Goal: Navigation & Orientation: Find specific page/section

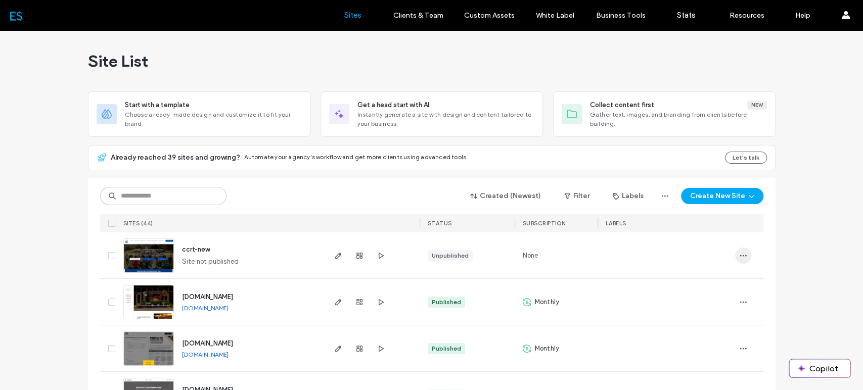
click at [743, 257] on icon "button" at bounding box center [743, 256] width 8 height 8
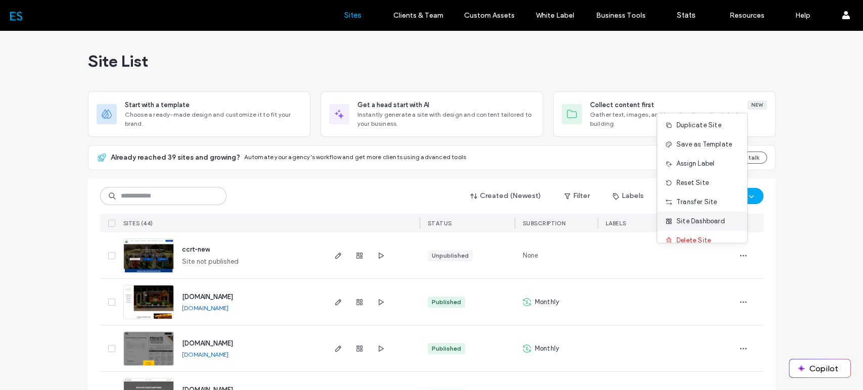
scroll to position [32, 0]
click at [704, 213] on span "Site Dashboard" at bounding box center [701, 210] width 49 height 10
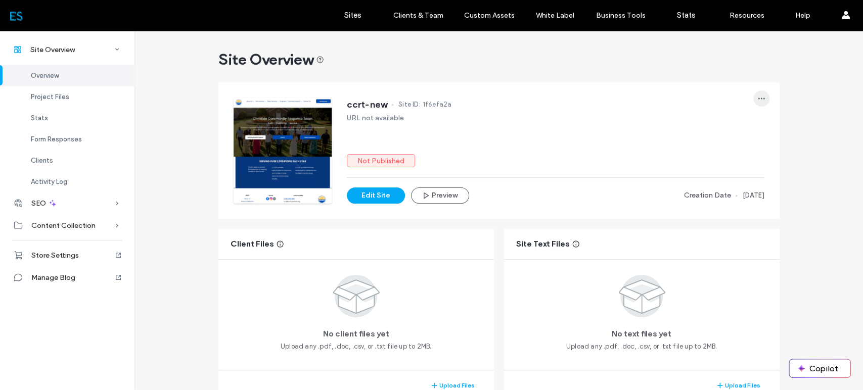
click at [760, 96] on icon "button" at bounding box center [761, 99] width 8 height 8
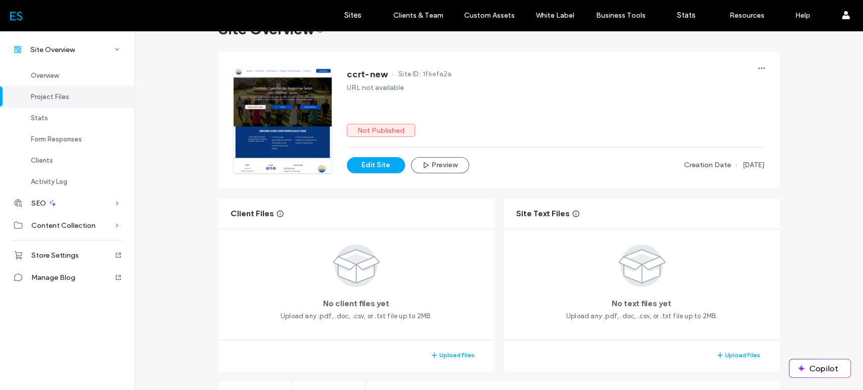
scroll to position [337, 0]
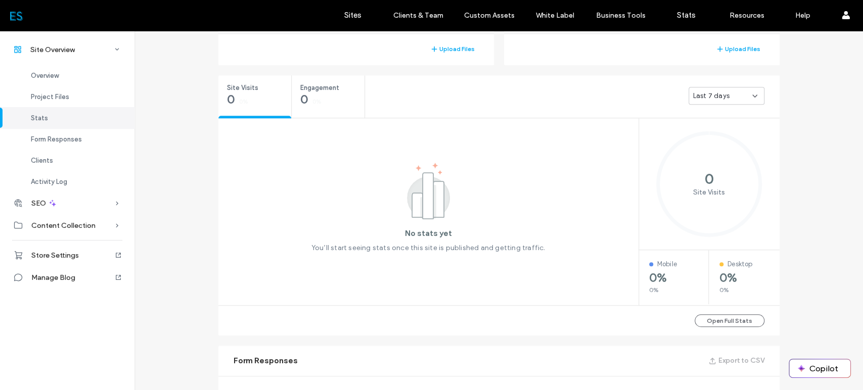
scroll to position [618, 0]
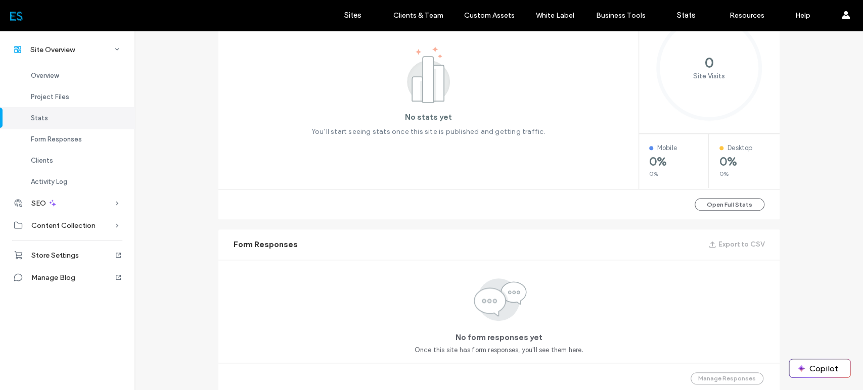
scroll to position [4, 0]
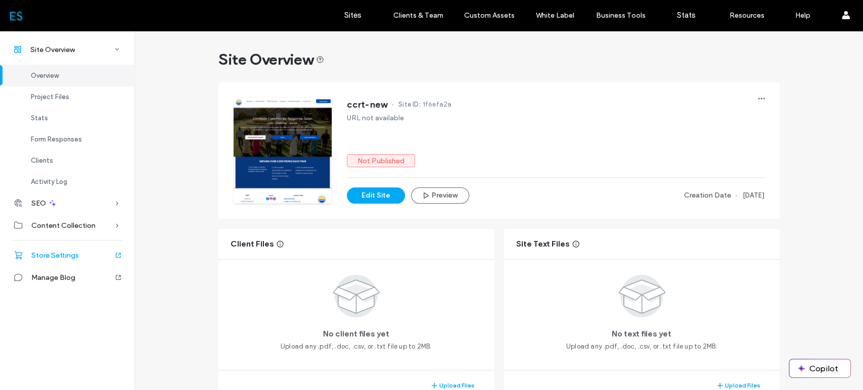
click at [117, 254] on icon at bounding box center [118, 255] width 8 height 8
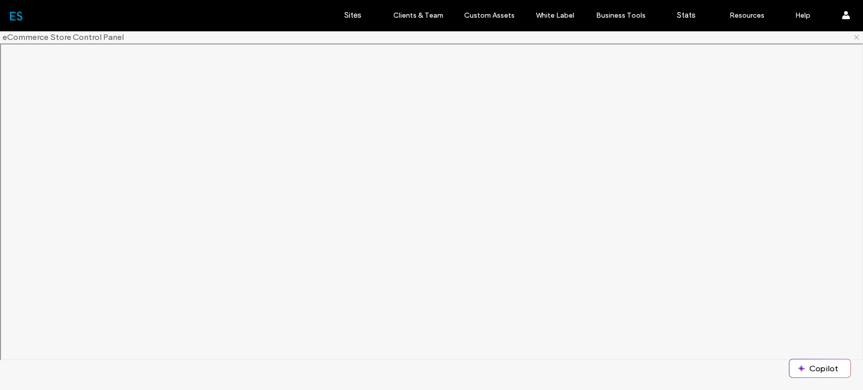
click at [857, 37] on icon at bounding box center [857, 37] width 8 height 8
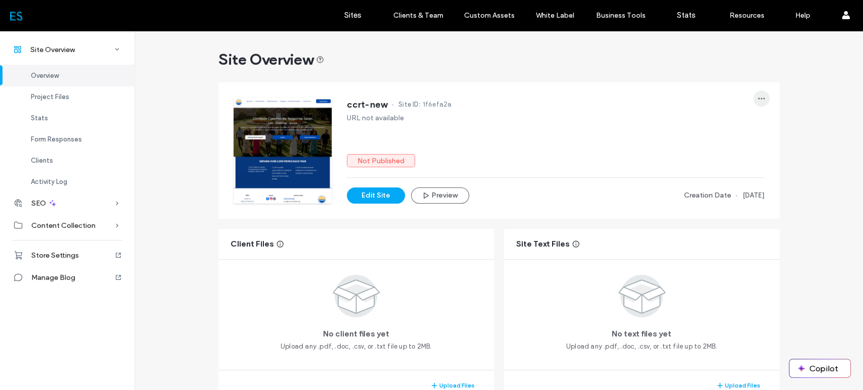
click at [760, 98] on icon "button" at bounding box center [761, 99] width 8 height 8
click at [352, 16] on label "Sites" at bounding box center [352, 15] width 17 height 9
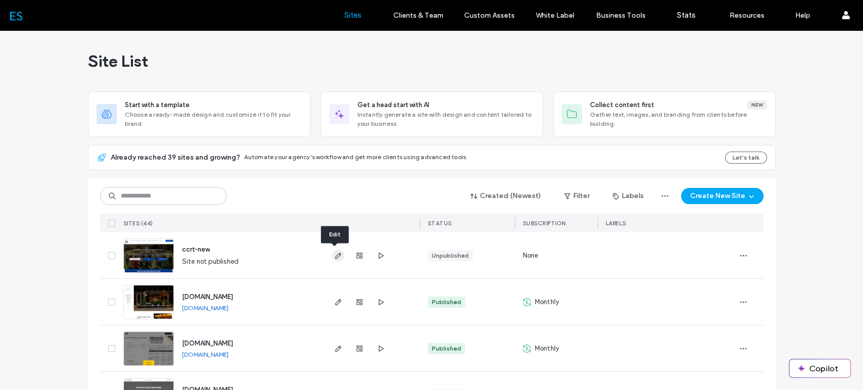
click at [334, 255] on icon "button" at bounding box center [338, 256] width 8 height 8
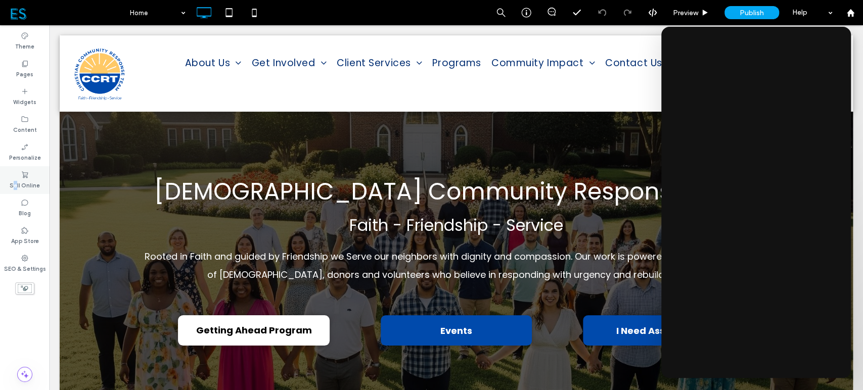
click at [16, 176] on div "Sell Online" at bounding box center [25, 180] width 50 height 28
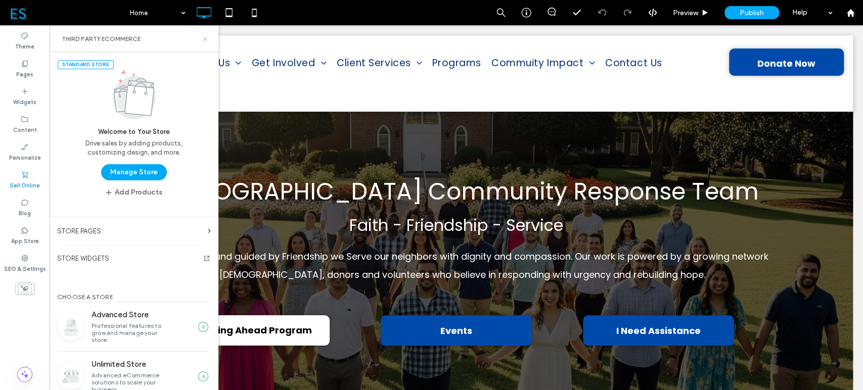
click at [204, 39] on use at bounding box center [205, 39] width 4 height 4
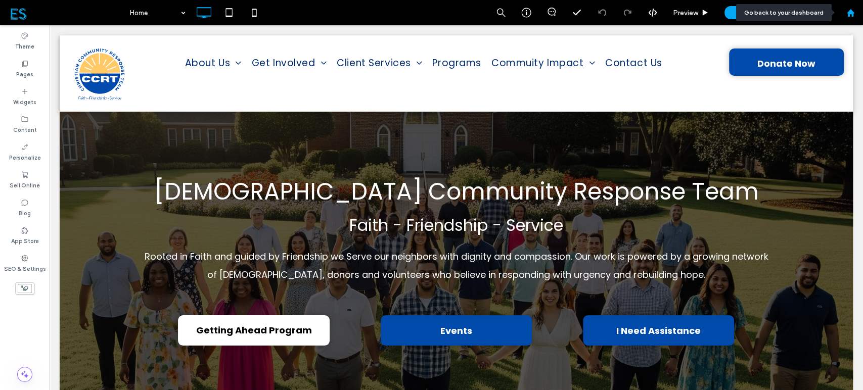
click at [849, 13] on use at bounding box center [850, 13] width 8 height 8
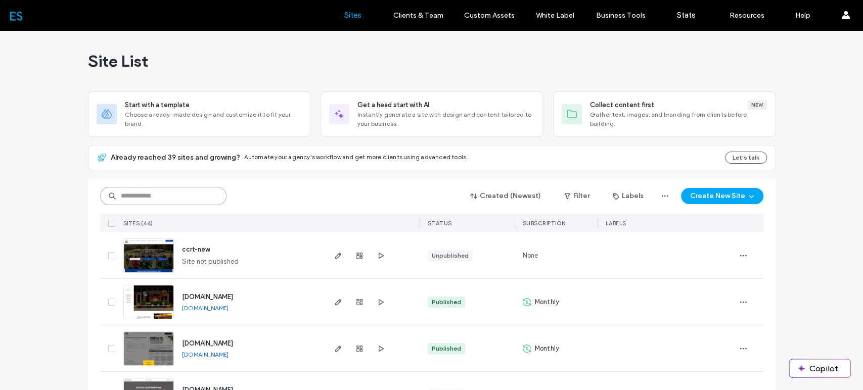
click at [180, 196] on input at bounding box center [163, 196] width 126 height 18
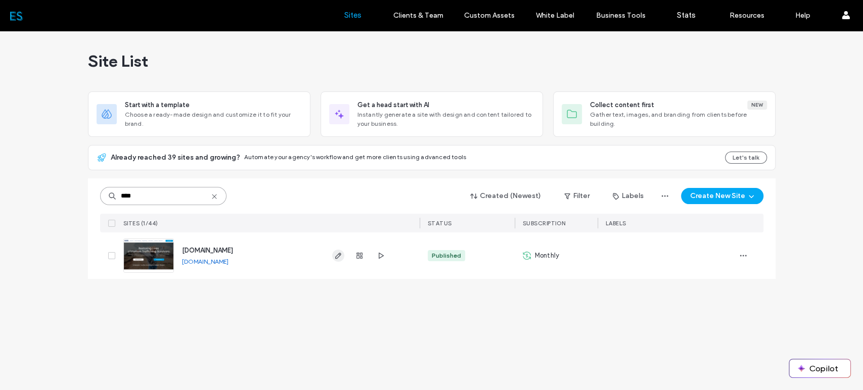
type input "****"
click at [337, 255] on use "button" at bounding box center [338, 256] width 6 height 6
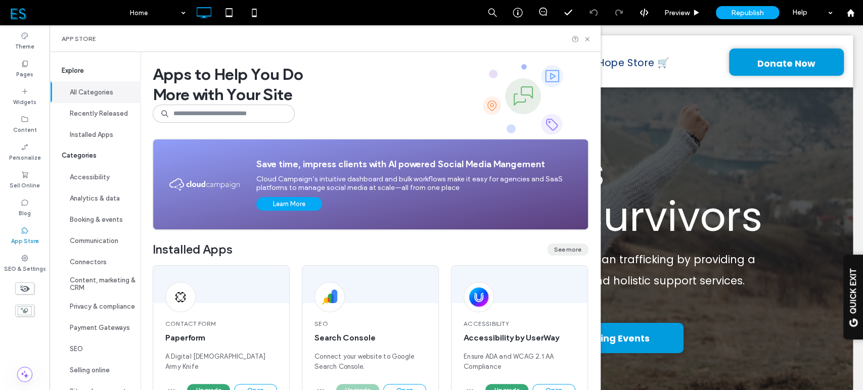
click at [560, 249] on button "See more" at bounding box center [567, 250] width 41 height 12
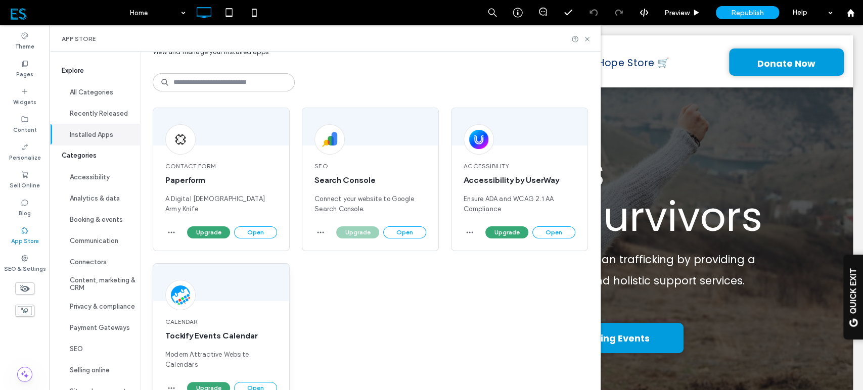
scroll to position [65, 0]
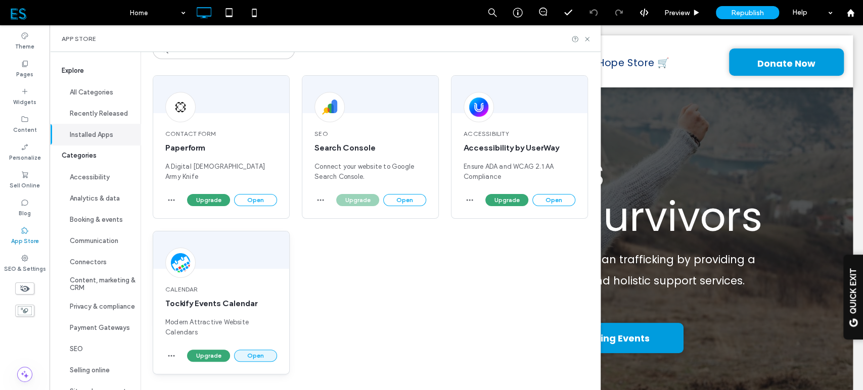
click at [250, 355] on button "Open" at bounding box center [255, 356] width 43 height 12
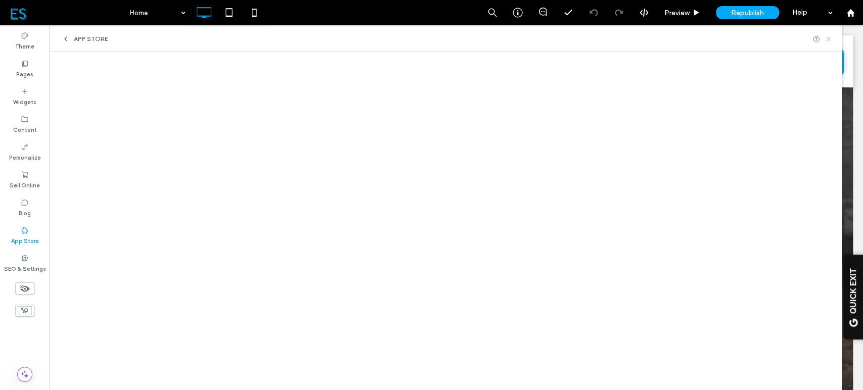
click at [830, 37] on icon at bounding box center [829, 39] width 8 height 8
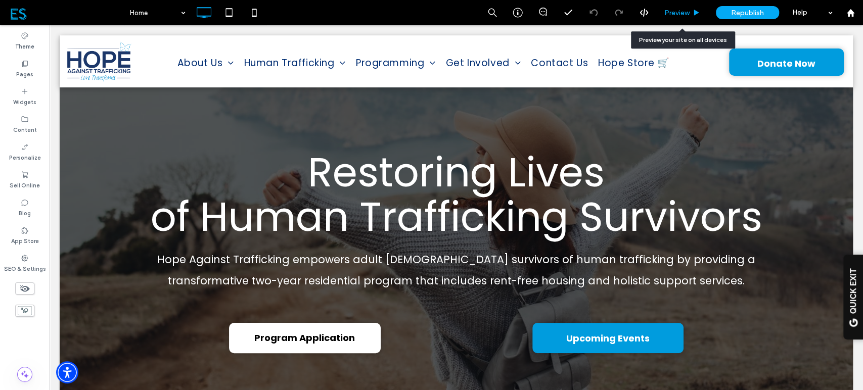
click at [693, 13] on icon at bounding box center [697, 13] width 8 height 8
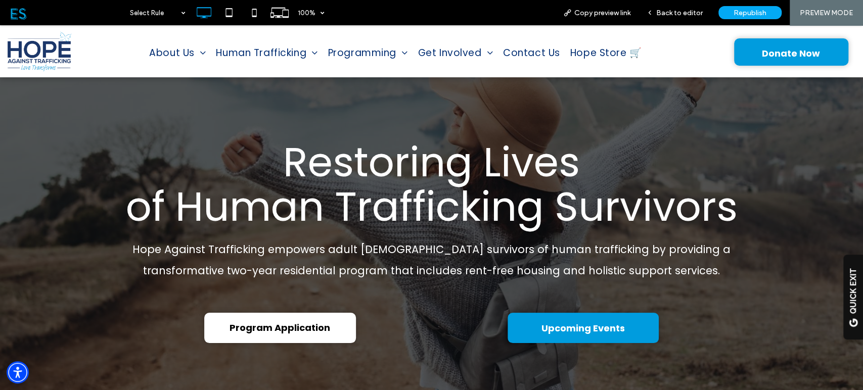
click at [583, 329] on span "Upcoming Events" at bounding box center [583, 328] width 83 height 30
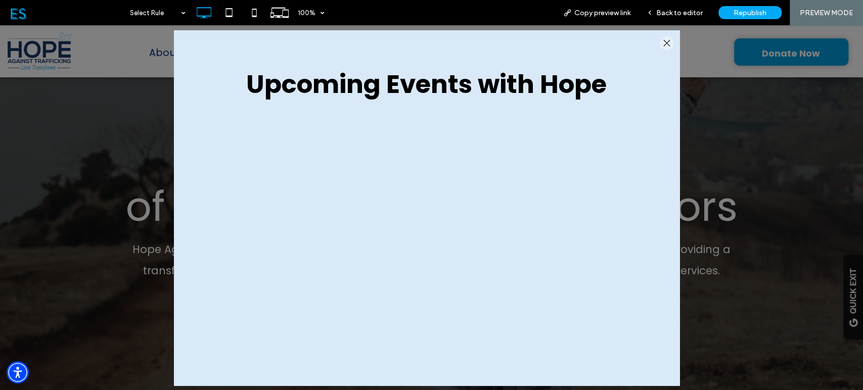
click at [663, 41] on div at bounding box center [667, 43] width 14 height 14
